Goal: Find specific page/section: Find specific page/section

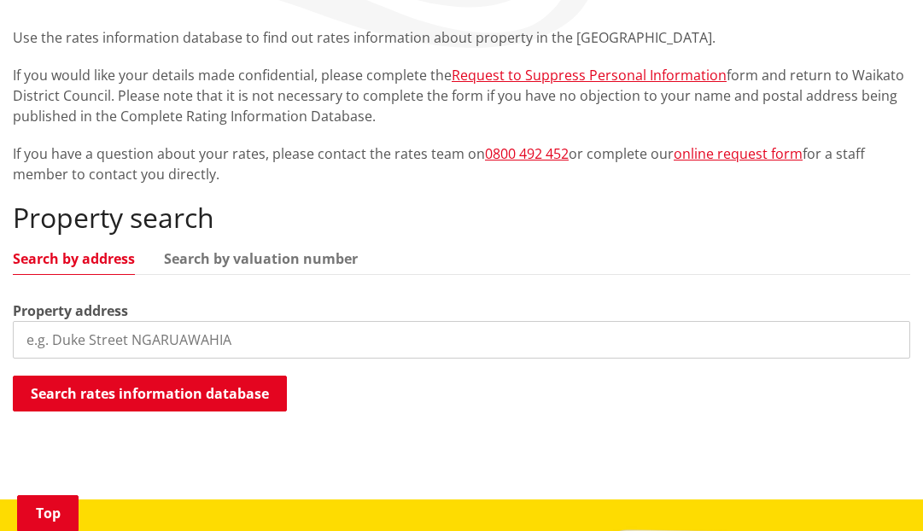
scroll to position [319, 0]
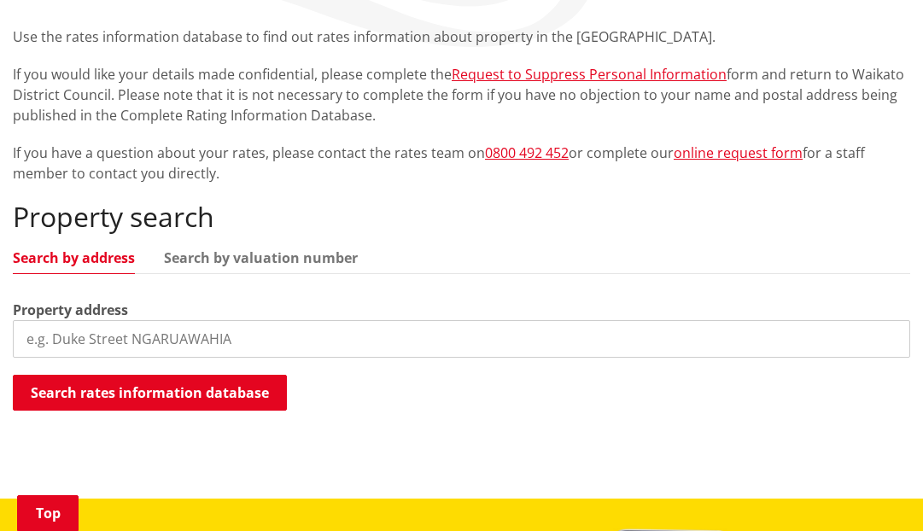
click at [166, 342] on input "search" at bounding box center [462, 339] width 898 height 38
type input "21 Albert street"
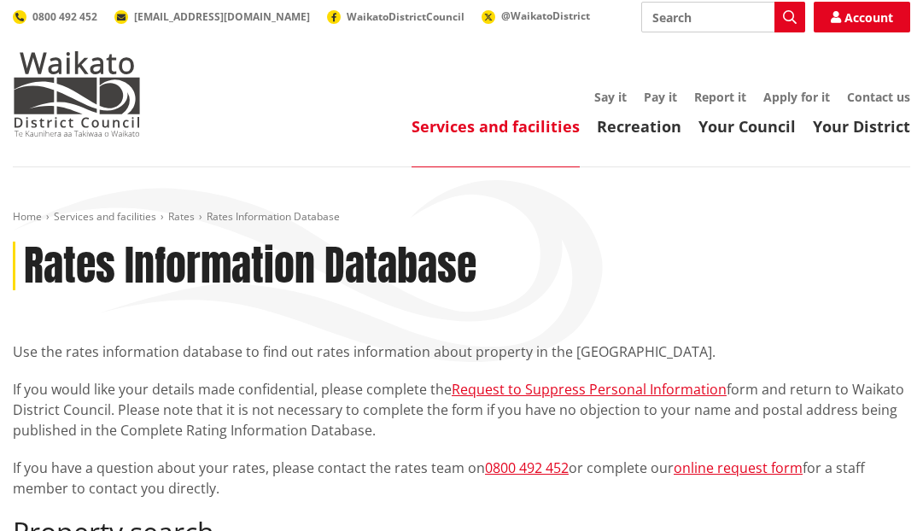
scroll to position [0, 0]
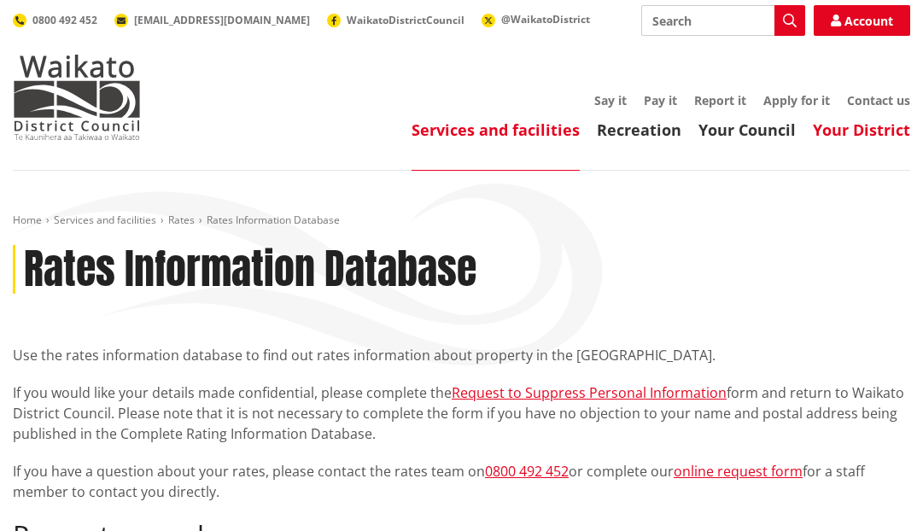
click at [873, 130] on link "Your District" at bounding box center [861, 130] width 97 height 20
